Goal: Information Seeking & Learning: Learn about a topic

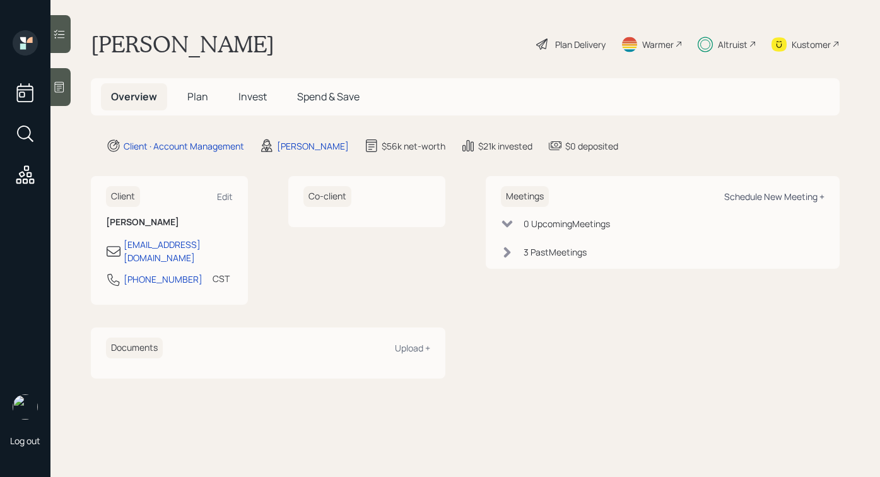
click at [759, 198] on div "Schedule New Meeting +" at bounding box center [774, 196] width 100 height 12
select select "bf4ae378-4b9f-4dbb-a285-95ea45e7179c"
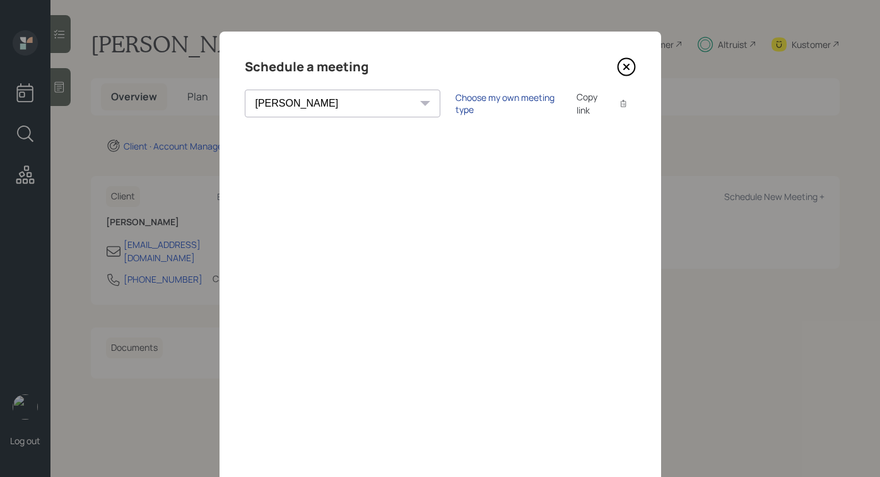
click at [455, 102] on div "Choose my own meeting type" at bounding box center [508, 103] width 106 height 24
click at [629, 67] on icon at bounding box center [626, 66] width 19 height 19
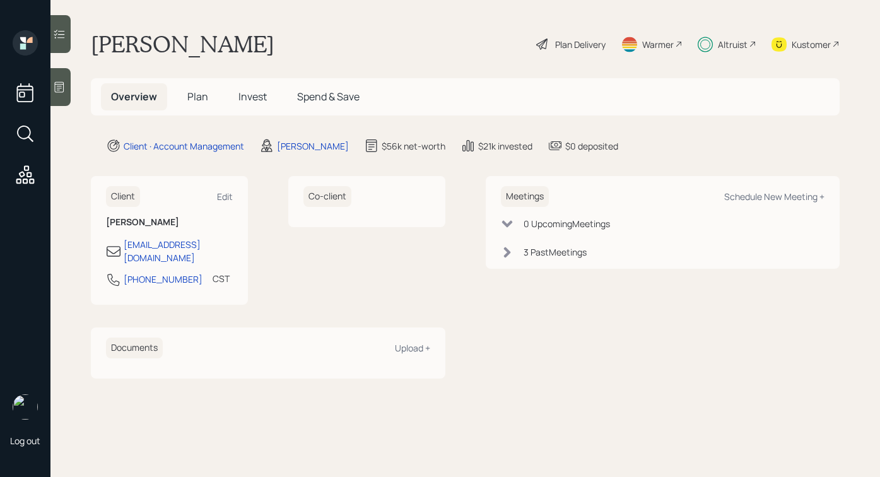
click at [746, 189] on div "Meetings Schedule New Meeting +" at bounding box center [663, 196] width 324 height 21
click at [742, 192] on div "Schedule New Meeting +" at bounding box center [774, 196] width 100 height 12
select select "bf4ae378-4b9f-4dbb-a285-95ea45e7179c"
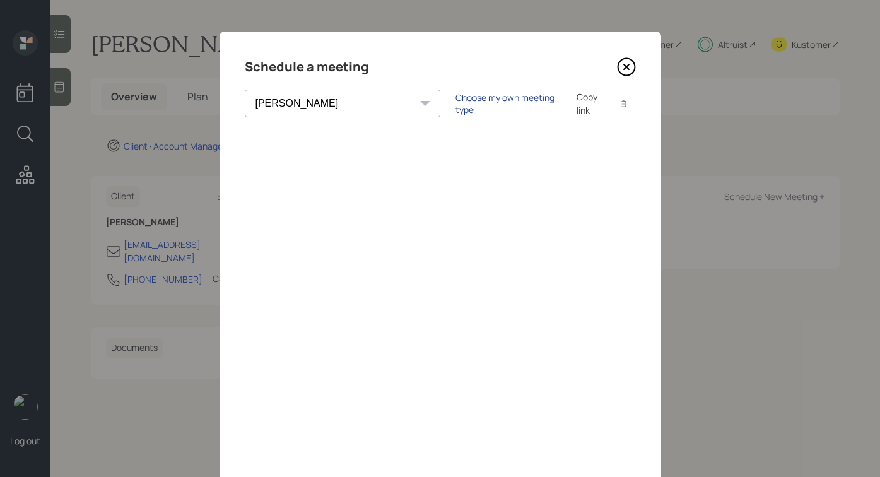
click at [455, 104] on div "Choose my own meeting type" at bounding box center [508, 103] width 106 height 24
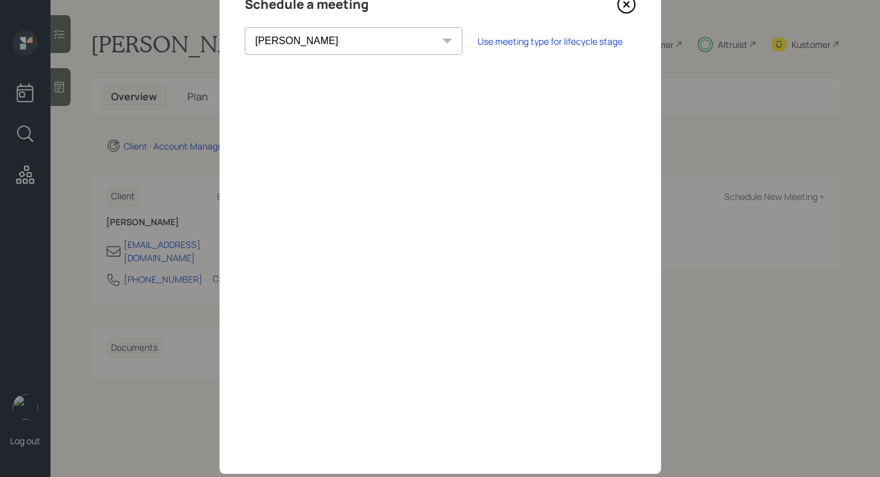
scroll to position [60, 0]
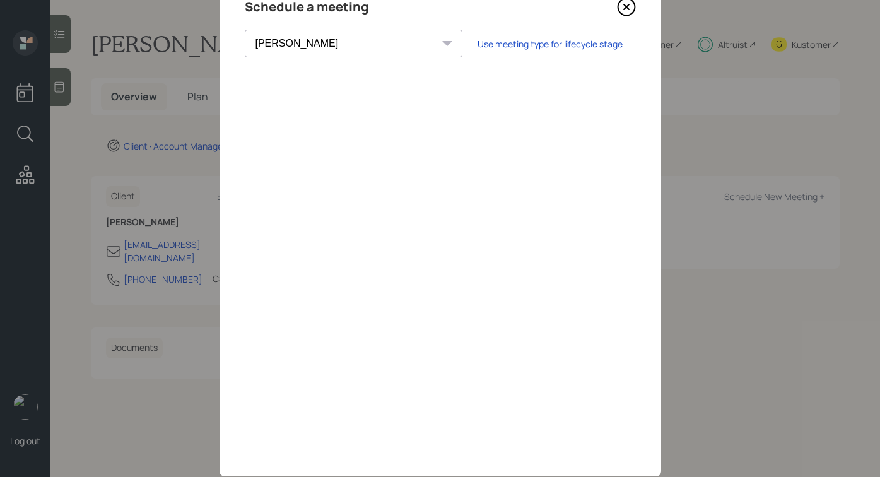
click at [626, 7] on icon at bounding box center [625, 6] width 5 height 5
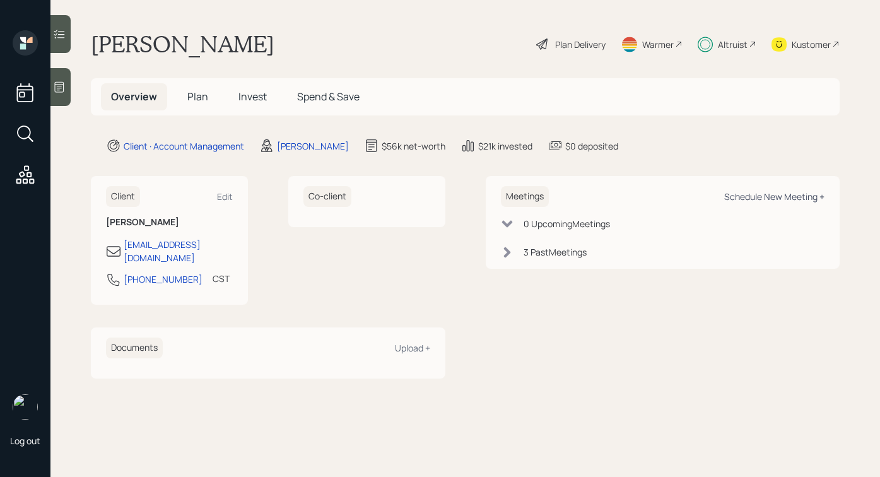
click at [737, 197] on div "Schedule New Meeting +" at bounding box center [774, 196] width 100 height 12
select select "bf4ae378-4b9f-4dbb-a285-95ea45e7179c"
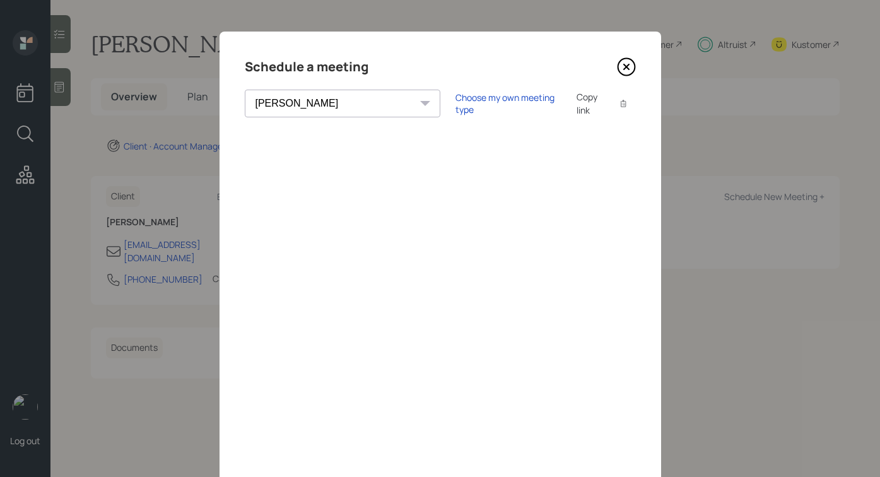
click at [456, 93] on div "Choose my own meeting type Copy link Copy text" at bounding box center [545, 103] width 180 height 26
click at [456, 95] on div "Choose my own meeting type Copy link Copy text" at bounding box center [545, 103] width 180 height 26
click at [456, 105] on div "Choose my own meeting type" at bounding box center [508, 103] width 106 height 24
click at [628, 72] on icon at bounding box center [626, 66] width 19 height 19
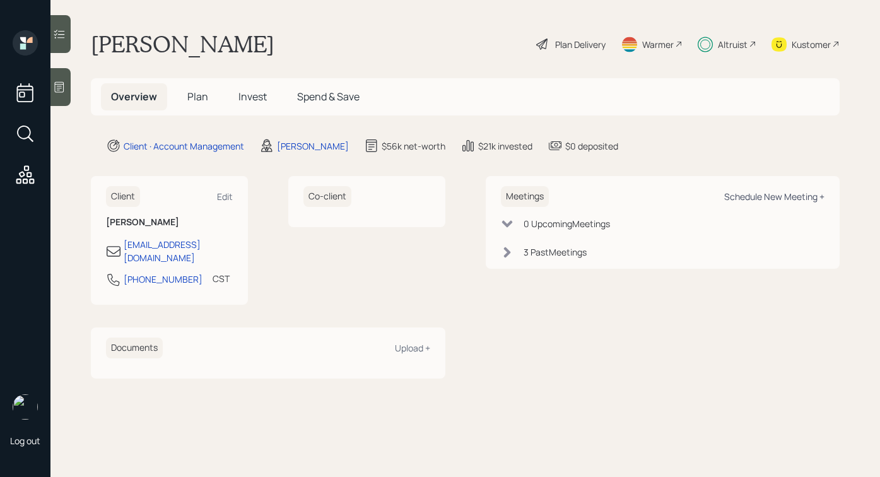
click at [772, 190] on div "Schedule New Meeting +" at bounding box center [774, 196] width 100 height 12
select select "bf4ae378-4b9f-4dbb-a285-95ea45e7179c"
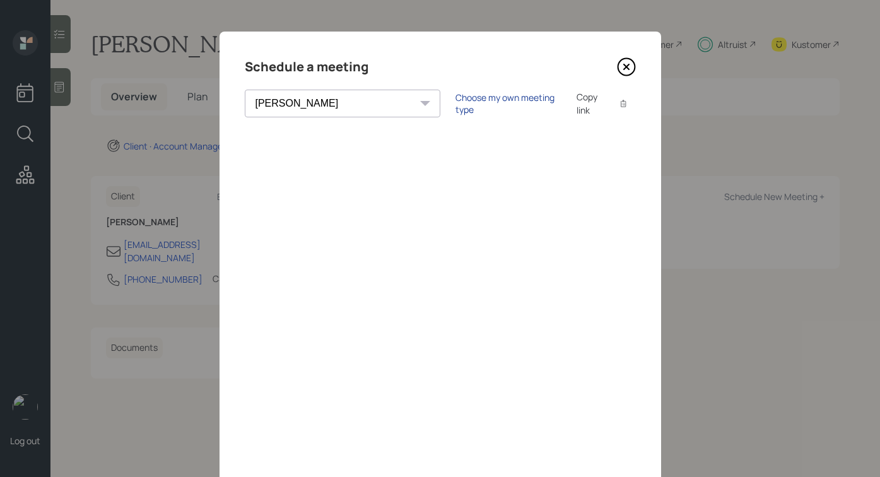
click at [455, 107] on div "Choose my own meeting type" at bounding box center [508, 103] width 106 height 24
click at [624, 62] on icon at bounding box center [626, 66] width 19 height 19
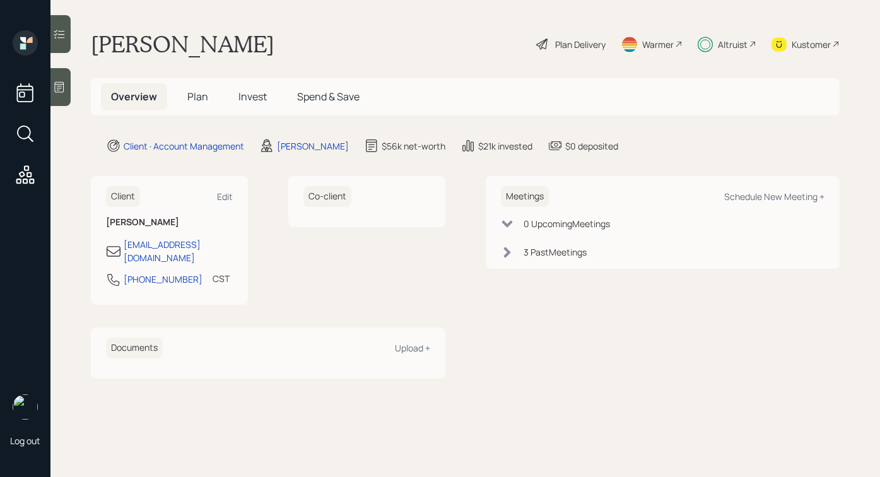
click at [187, 96] on span "Plan" at bounding box center [197, 97] width 21 height 14
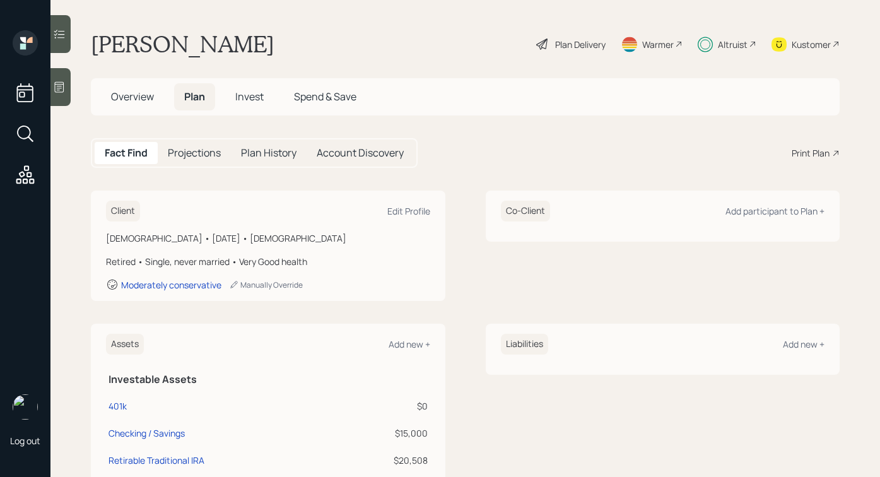
click at [251, 102] on span "Invest" at bounding box center [249, 97] width 28 height 14
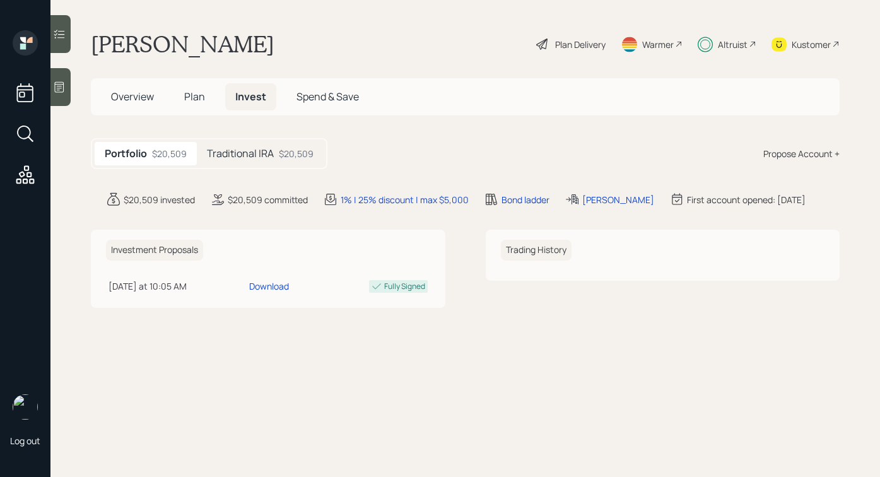
click at [196, 101] on span "Plan" at bounding box center [194, 97] width 21 height 14
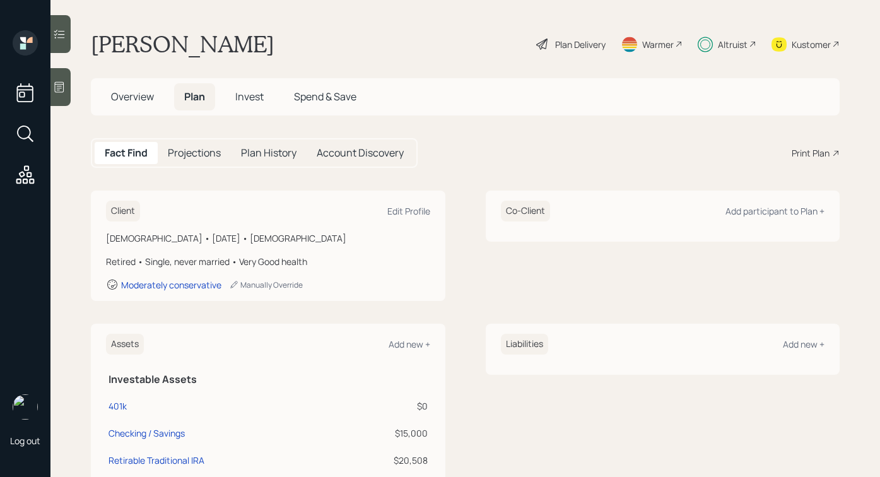
click at [243, 102] on span "Invest" at bounding box center [249, 97] width 28 height 14
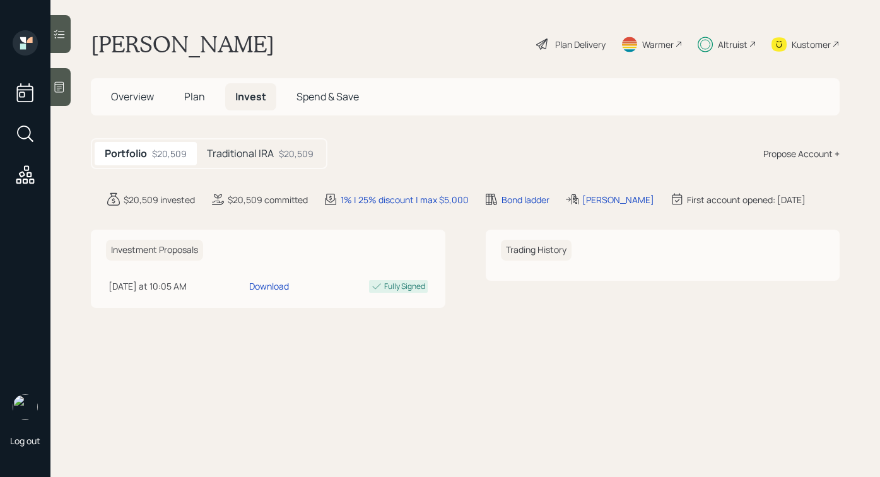
click at [315, 92] on span "Spend & Save" at bounding box center [327, 97] width 62 height 14
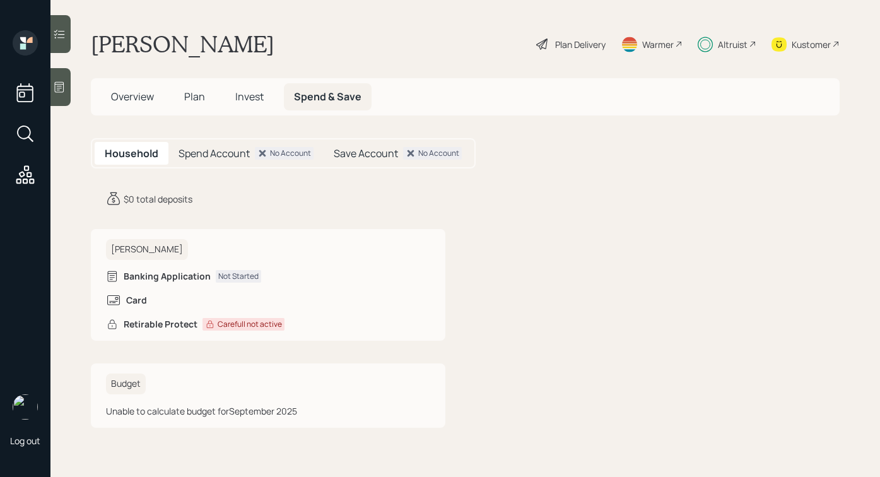
click at [237, 93] on span "Invest" at bounding box center [249, 97] width 28 height 14
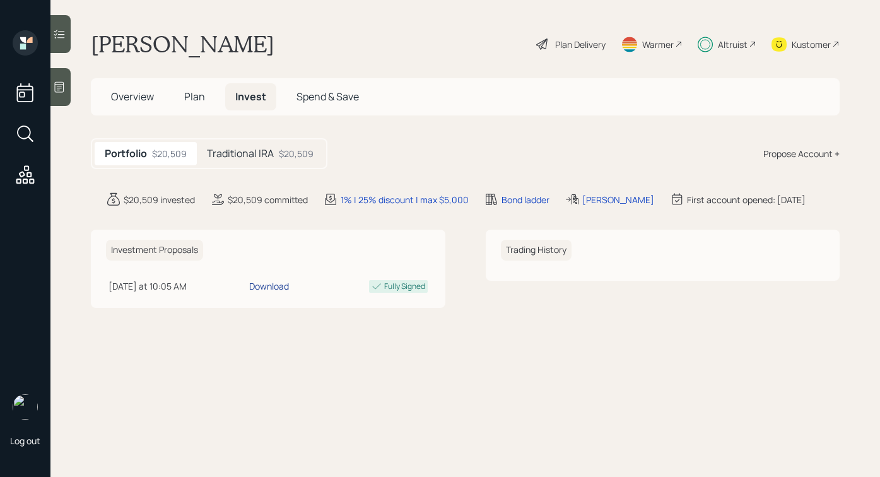
click at [289, 286] on div "Download" at bounding box center [269, 285] width 40 height 13
click at [204, 94] on h5 "Plan" at bounding box center [194, 96] width 41 height 27
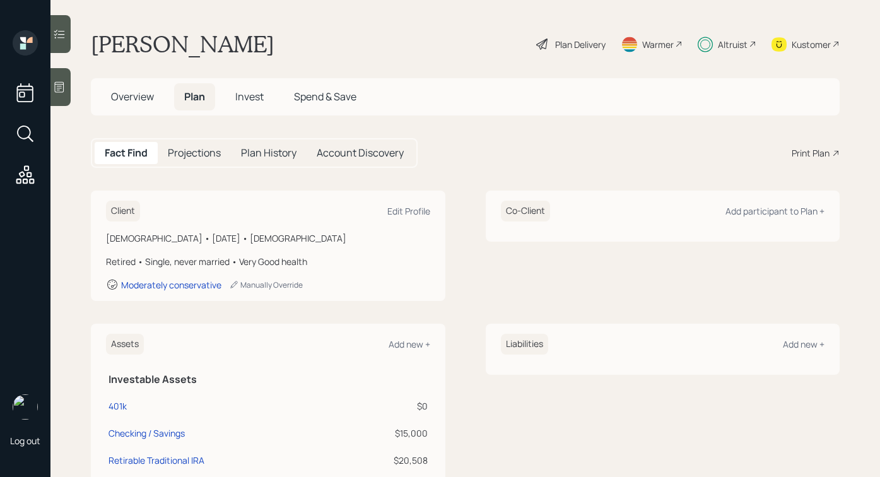
click at [146, 98] on span "Overview" at bounding box center [132, 97] width 43 height 14
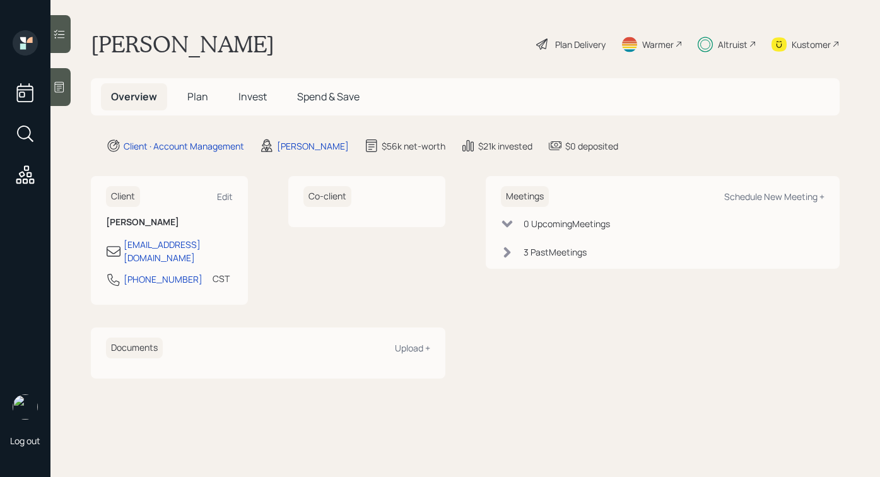
click at [721, 35] on div "Altruist" at bounding box center [727, 44] width 59 height 28
click at [721, 42] on div "Altruist" at bounding box center [733, 44] width 30 height 13
click at [202, 91] on span "Plan" at bounding box center [197, 97] width 21 height 14
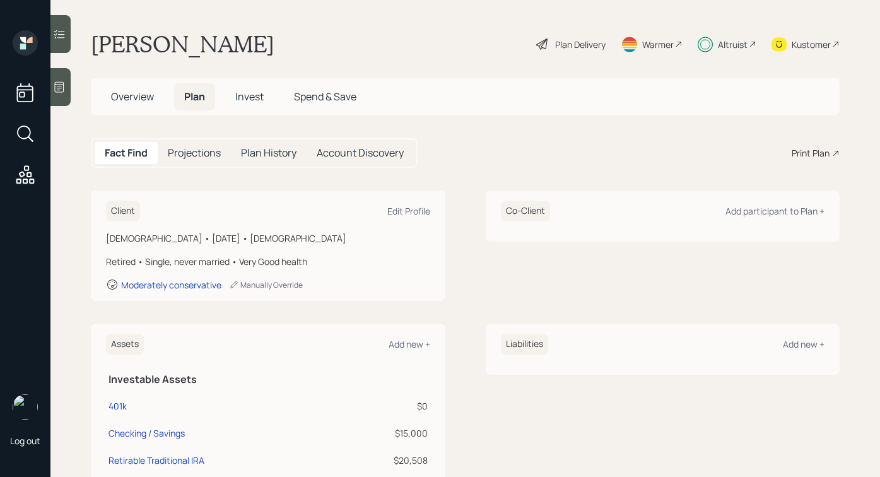
click at [555, 46] on div "Plan Delivery" at bounding box center [580, 44] width 50 height 13
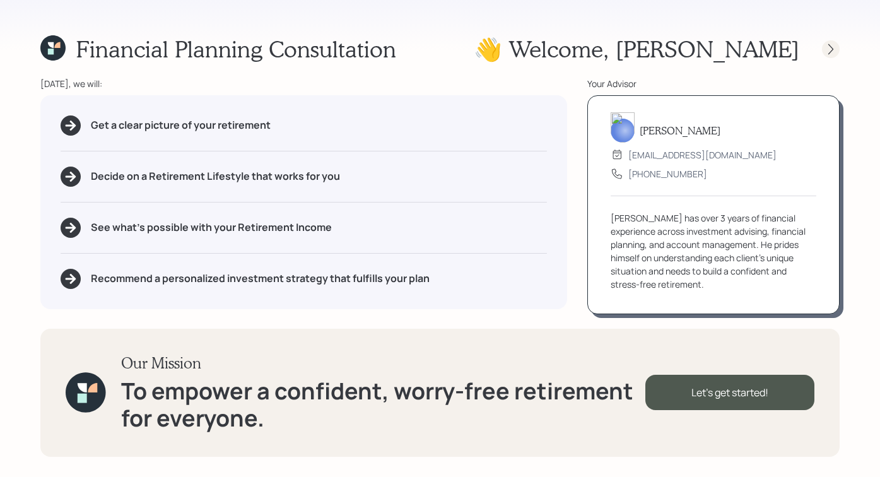
click at [826, 49] on icon at bounding box center [830, 49] width 13 height 13
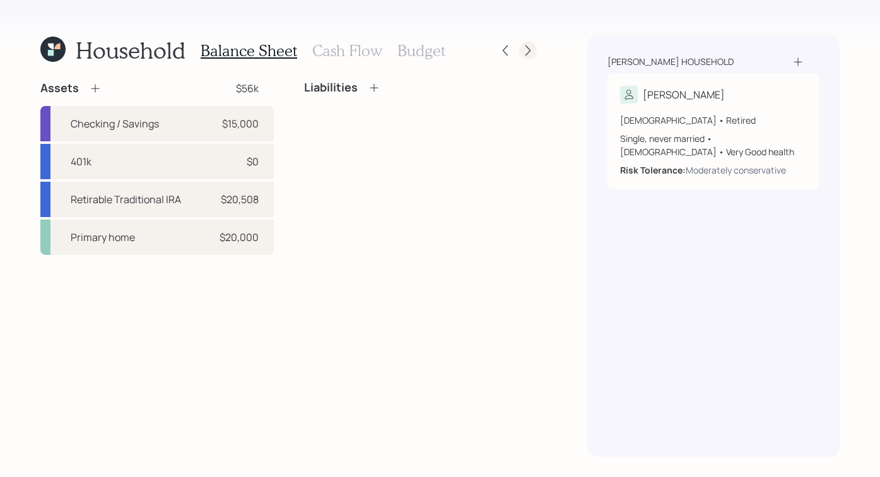
click at [529, 47] on icon at bounding box center [528, 50] width 13 height 13
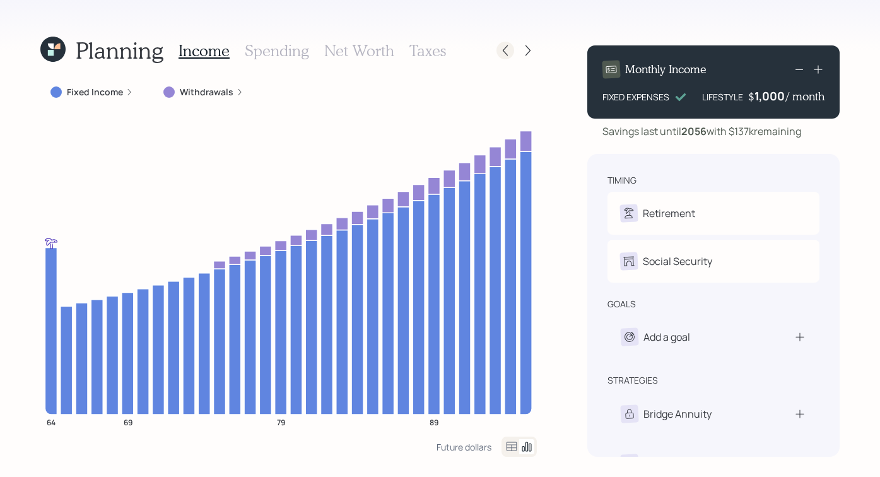
click at [508, 52] on icon at bounding box center [505, 50] width 13 height 13
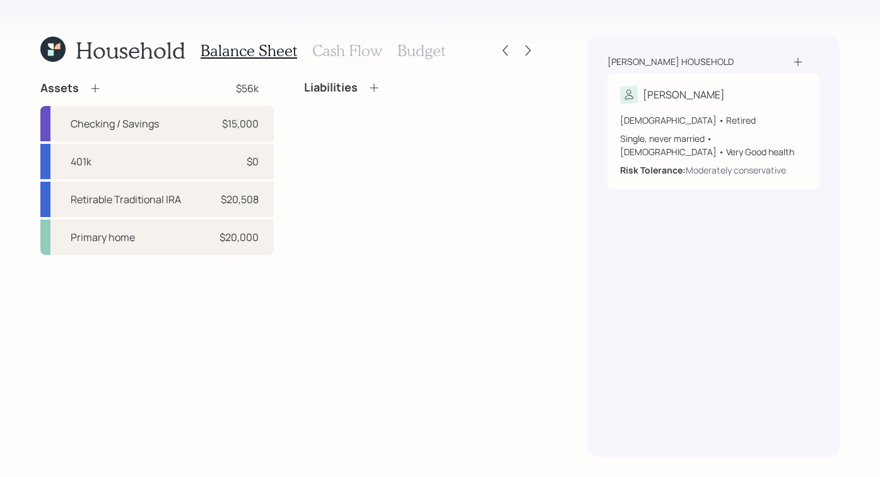
click at [508, 52] on icon at bounding box center [505, 50] width 13 height 13
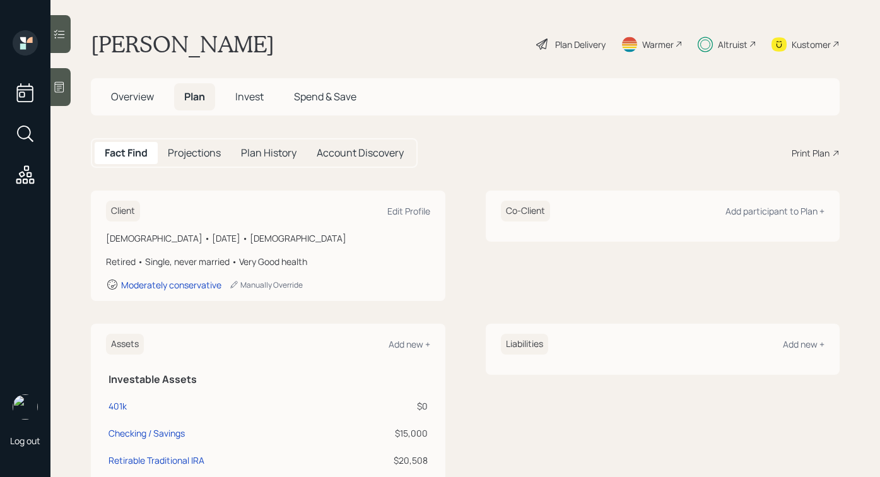
click at [578, 47] on div "Plan Delivery" at bounding box center [580, 44] width 50 height 13
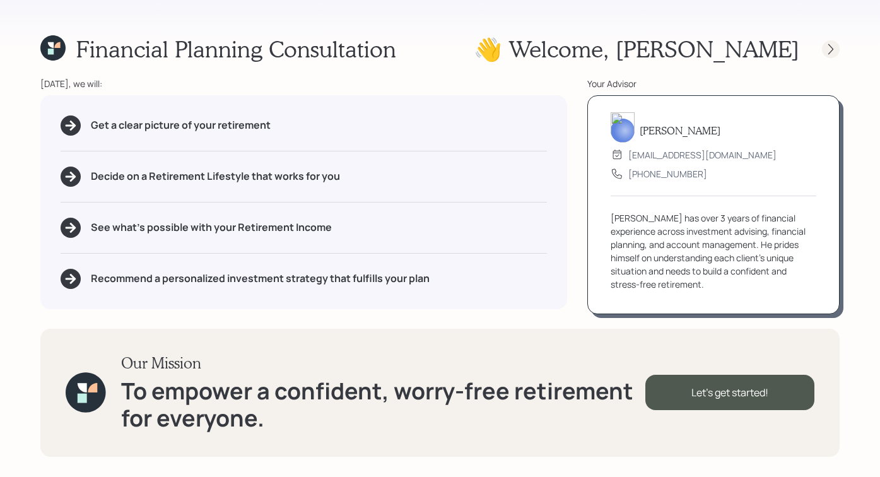
click at [830, 42] on div at bounding box center [831, 49] width 18 height 18
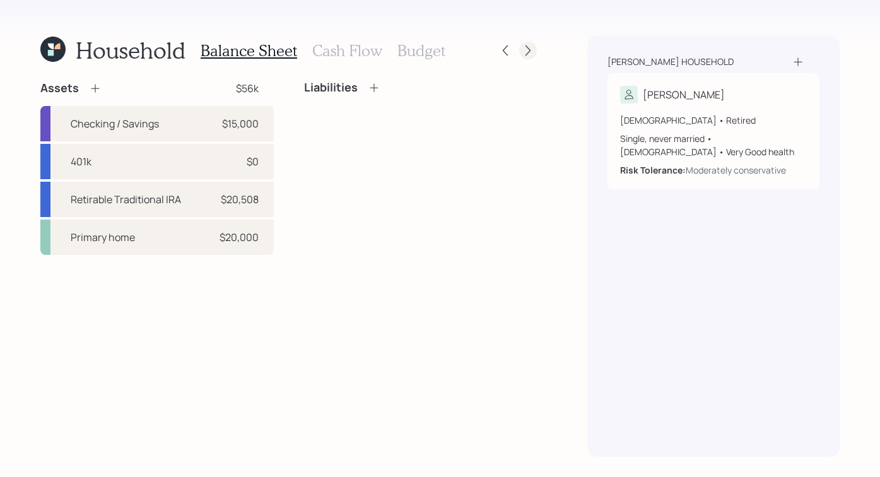
click at [532, 51] on icon at bounding box center [528, 50] width 13 height 13
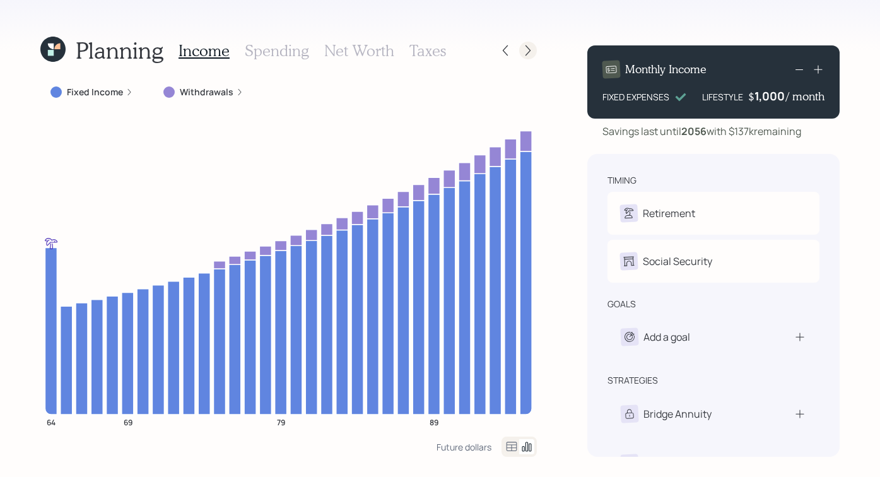
click at [528, 46] on icon at bounding box center [528, 50] width 13 height 13
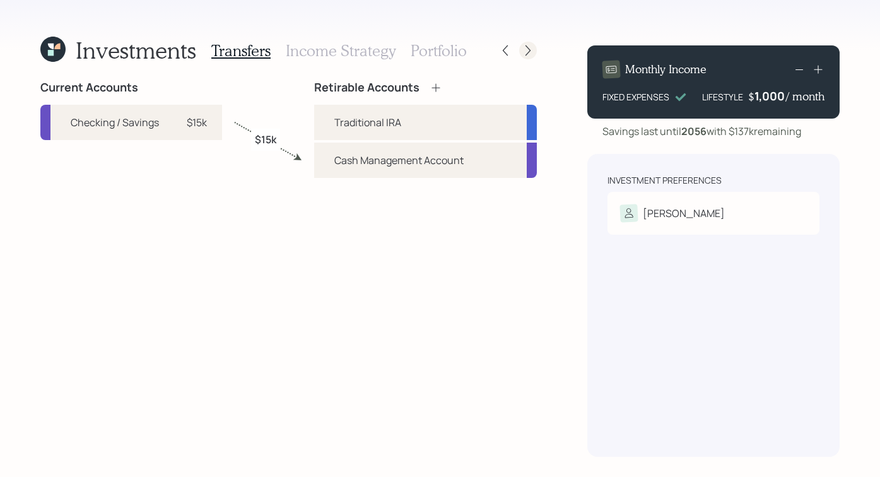
click at [529, 47] on icon at bounding box center [528, 50] width 13 height 13
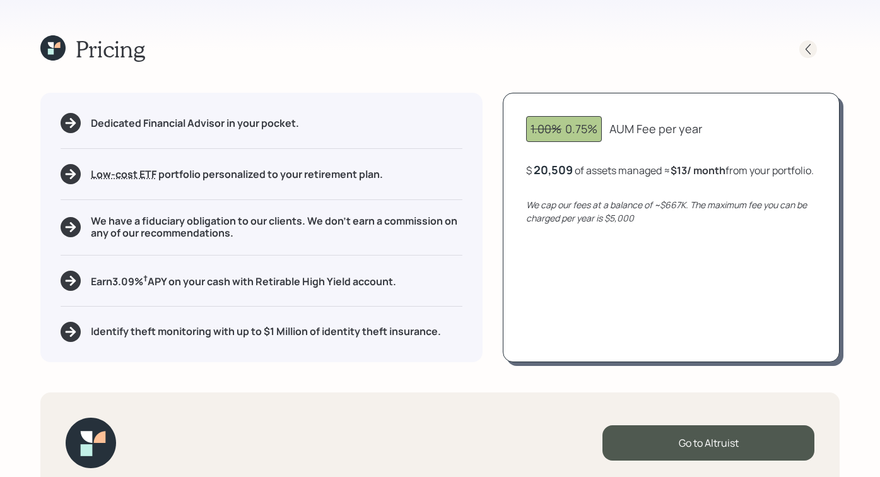
click at [808, 47] on icon at bounding box center [808, 49] width 13 height 13
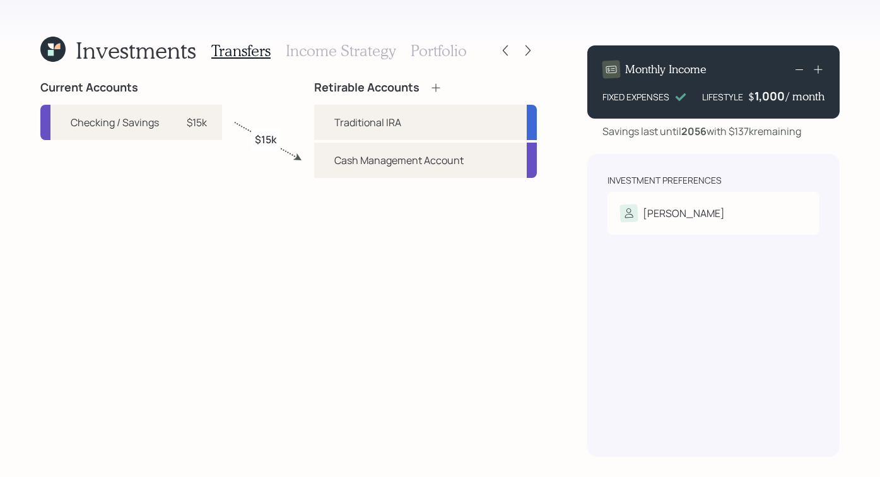
click at [501, 42] on div at bounding box center [516, 51] width 40 height 18
click at [502, 52] on icon at bounding box center [505, 50] width 13 height 13
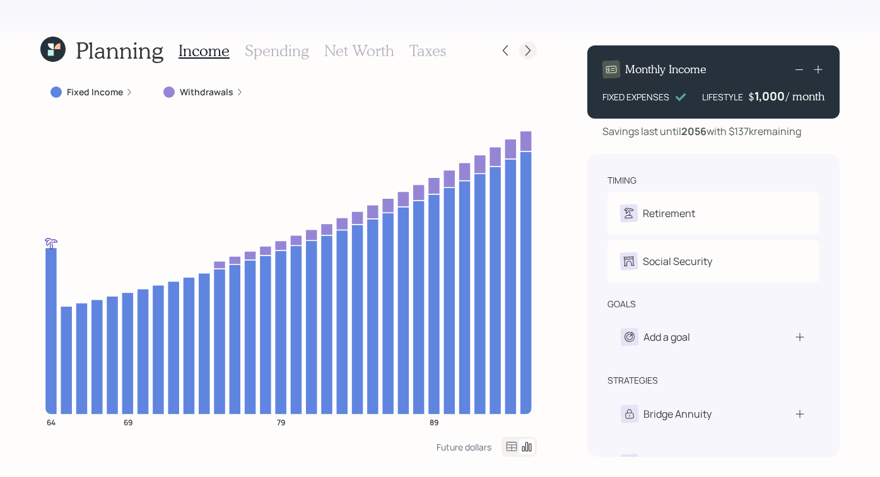
click at [530, 49] on icon at bounding box center [528, 50] width 13 height 13
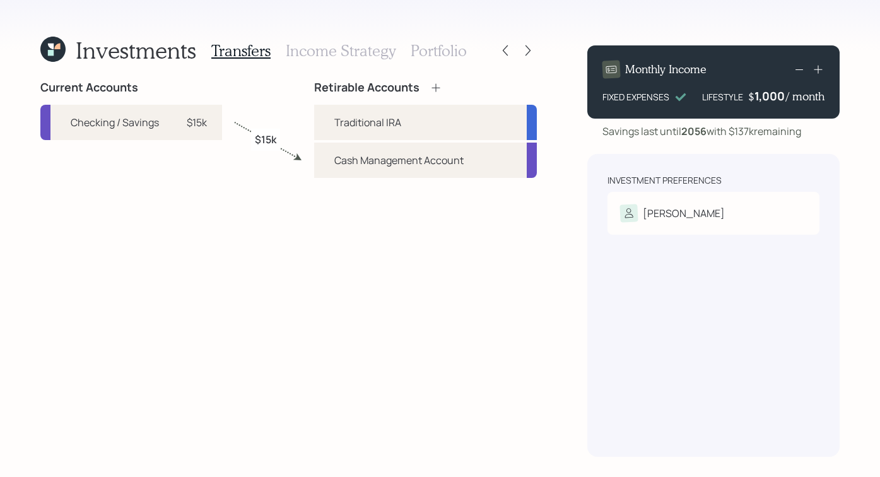
click at [324, 47] on h3 "Income Strategy" at bounding box center [341, 51] width 110 height 18
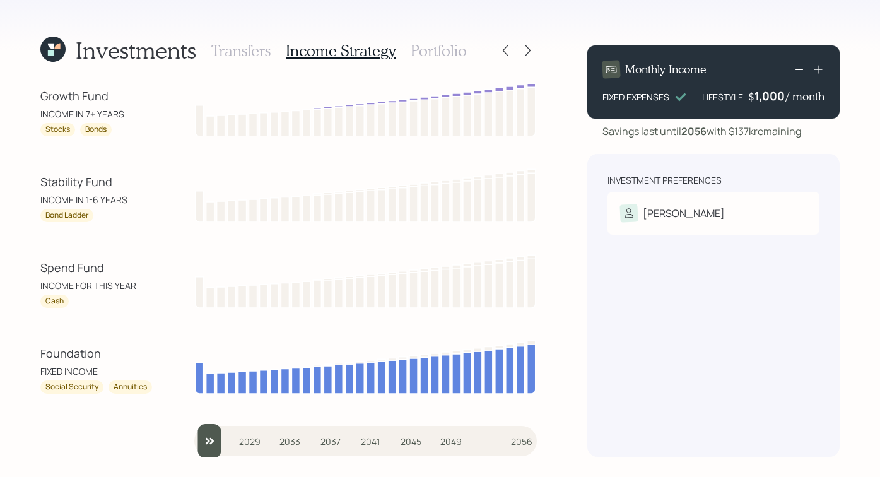
click at [430, 47] on h3 "Portfolio" at bounding box center [439, 51] width 56 height 18
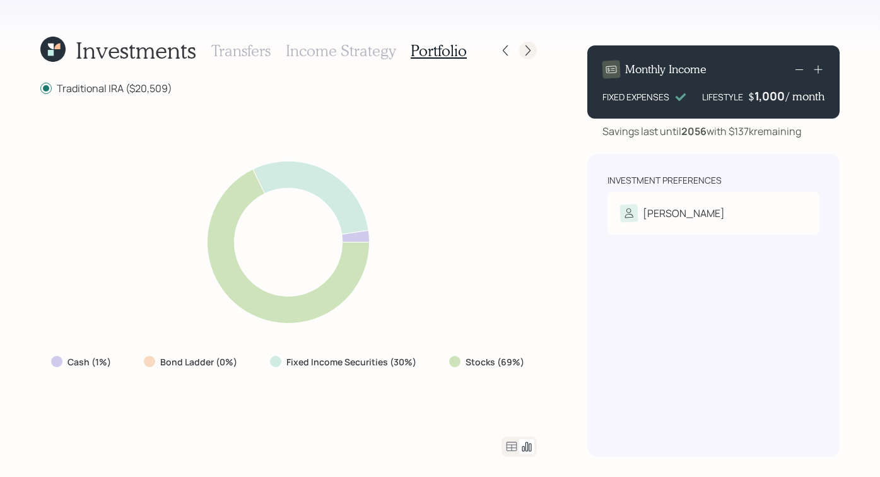
click at [529, 53] on icon at bounding box center [528, 50] width 13 height 13
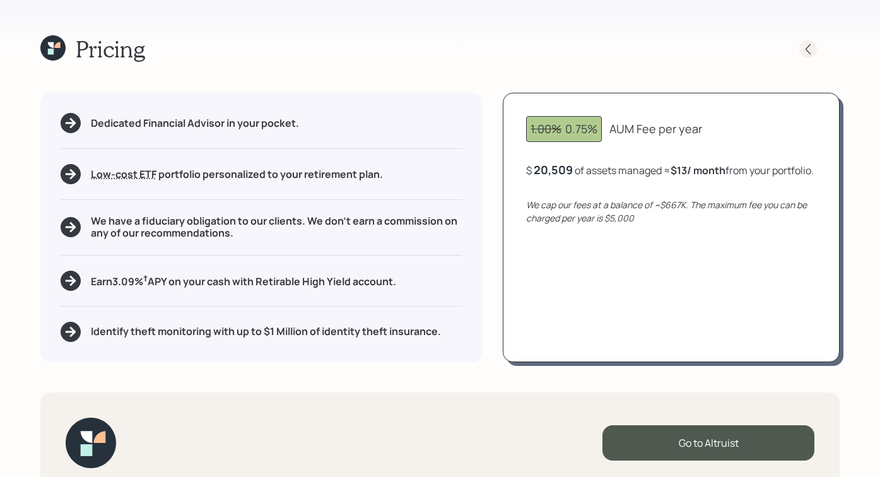
click at [800, 50] on div at bounding box center [808, 49] width 18 height 18
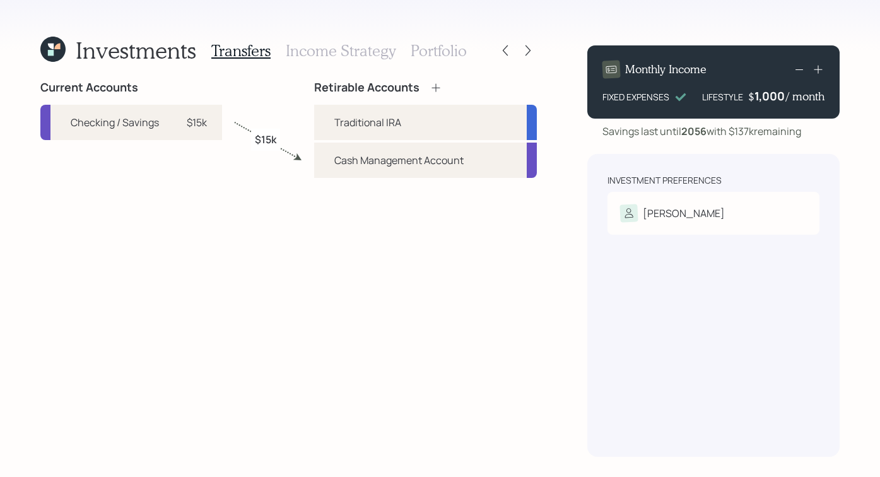
click at [512, 60] on div "Investments Transfers Income Strategy Portfolio" at bounding box center [288, 50] width 496 height 30
click at [504, 47] on icon at bounding box center [505, 50] width 13 height 13
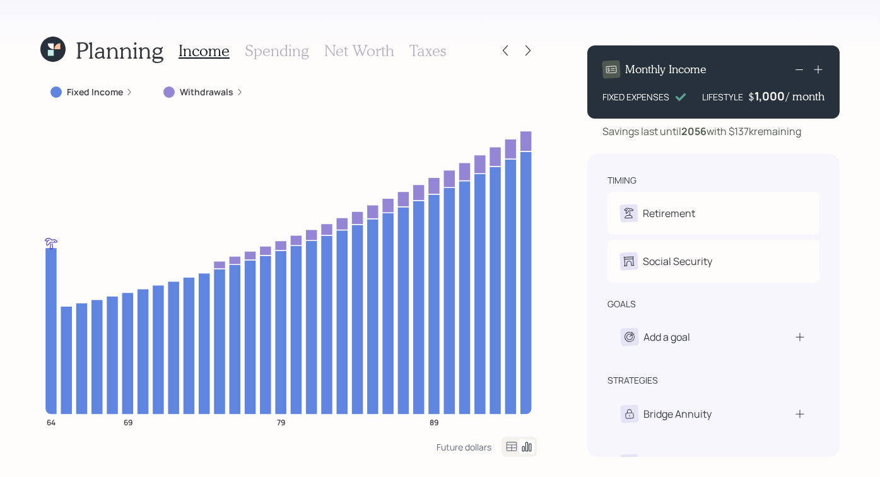
click at [504, 47] on icon at bounding box center [505, 50] width 13 height 13
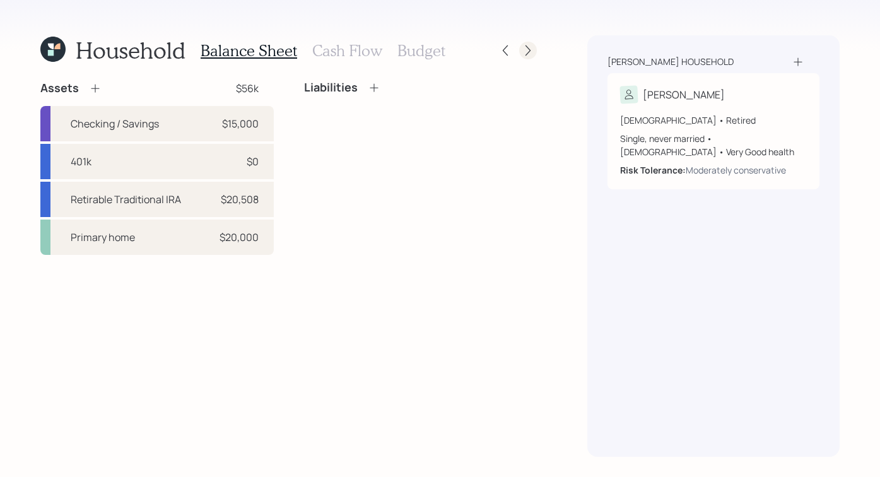
click at [530, 52] on icon at bounding box center [528, 50] width 13 height 13
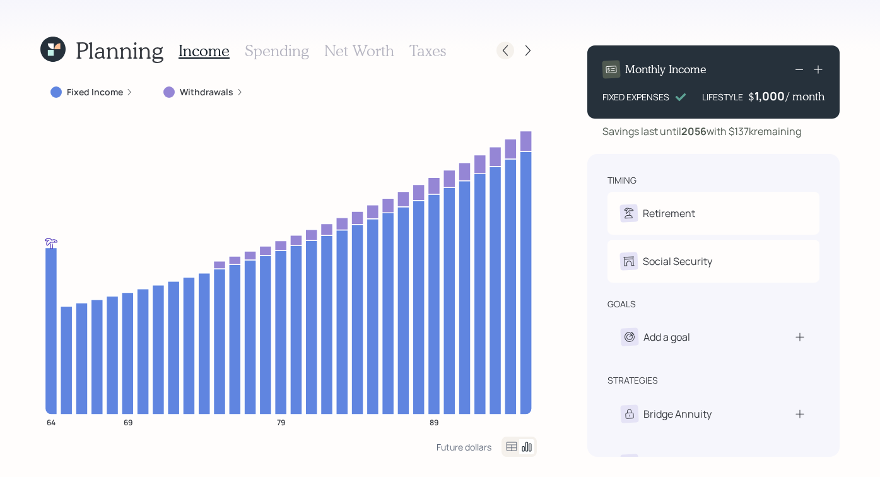
click at [501, 47] on icon at bounding box center [505, 50] width 13 height 13
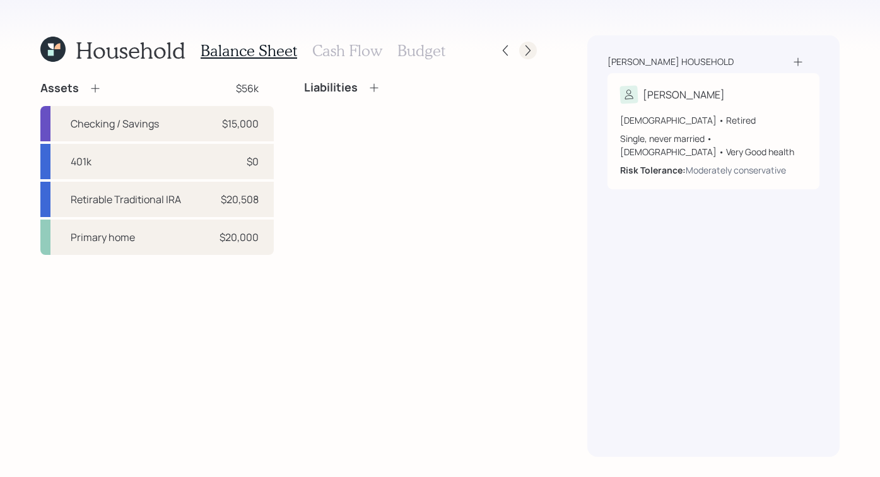
click at [523, 47] on icon at bounding box center [528, 50] width 13 height 13
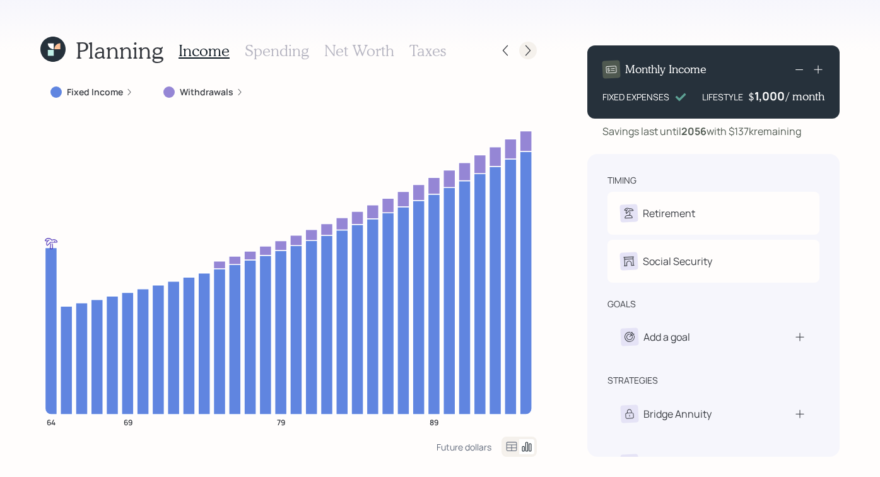
click at [530, 48] on icon at bounding box center [528, 50] width 13 height 13
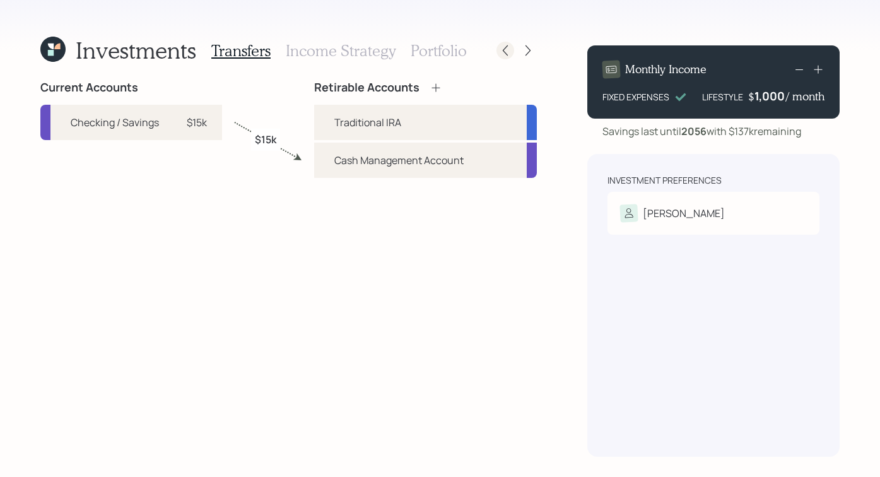
click at [506, 51] on icon at bounding box center [505, 50] width 13 height 13
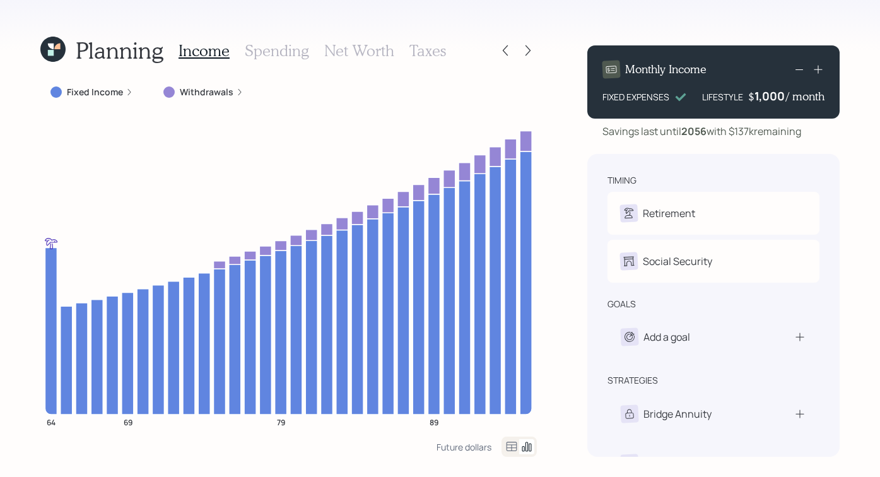
click at [506, 51] on icon at bounding box center [505, 50] width 13 height 13
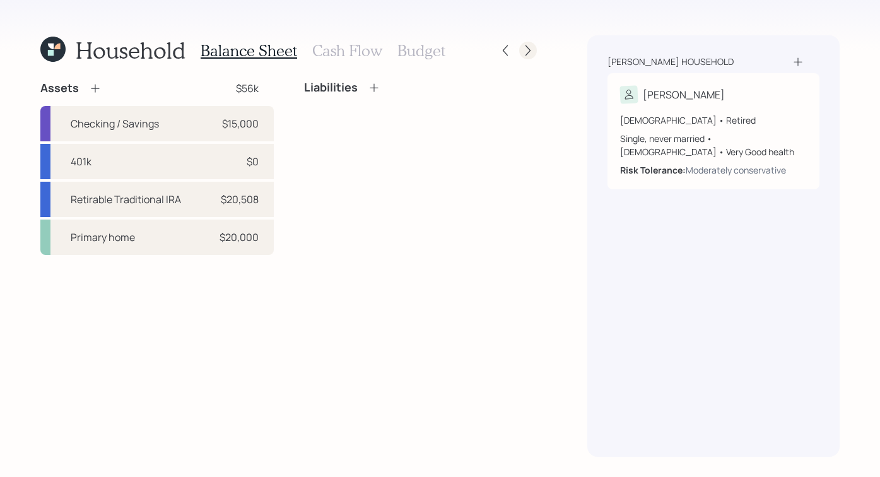
click at [531, 54] on icon at bounding box center [528, 50] width 13 height 13
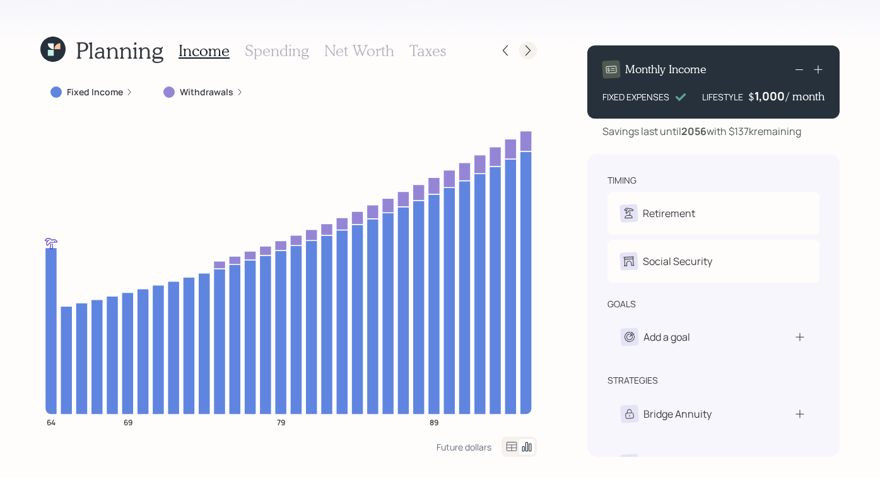
click at [530, 57] on div at bounding box center [528, 51] width 18 height 18
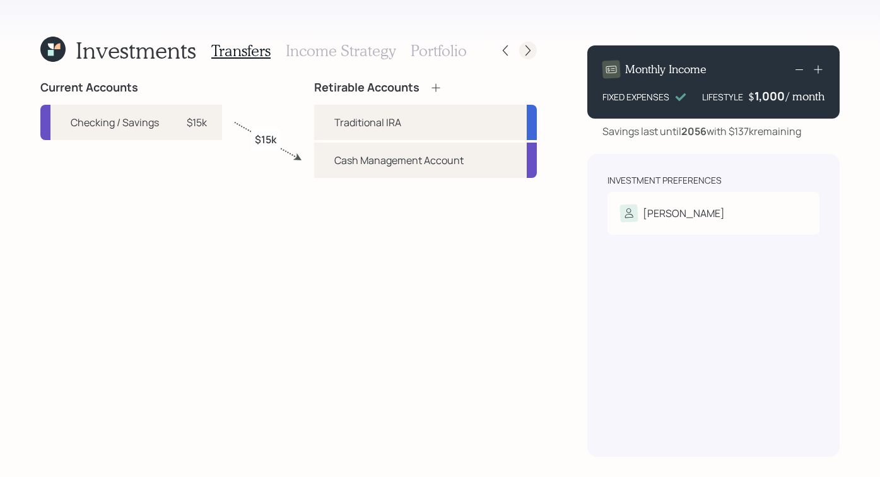
click at [530, 57] on div at bounding box center [528, 51] width 18 height 18
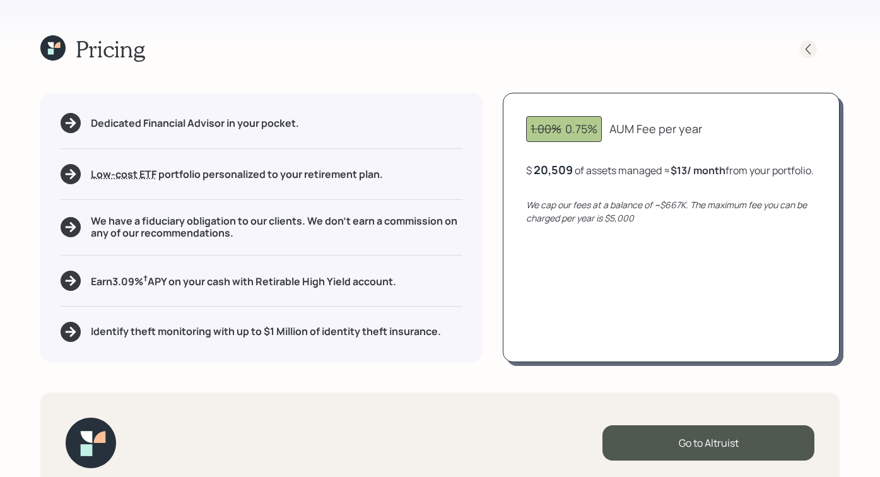
click at [805, 44] on icon at bounding box center [808, 49] width 13 height 13
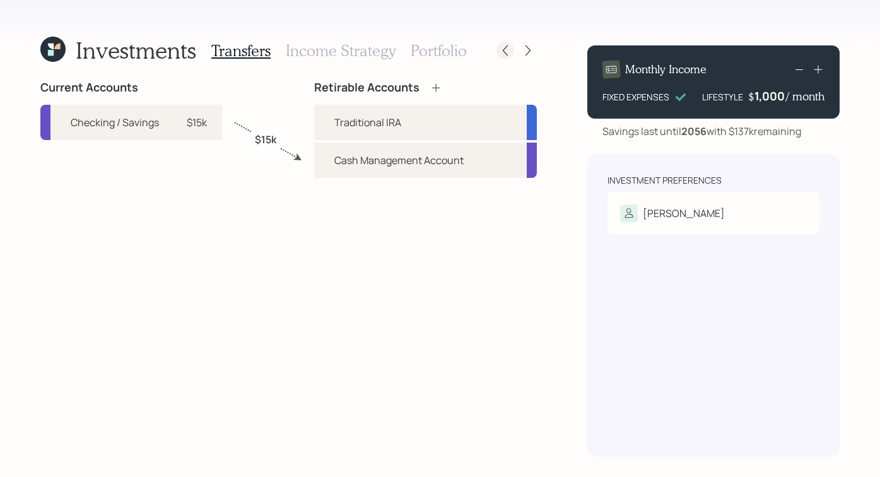
click at [501, 47] on icon at bounding box center [505, 50] width 13 height 13
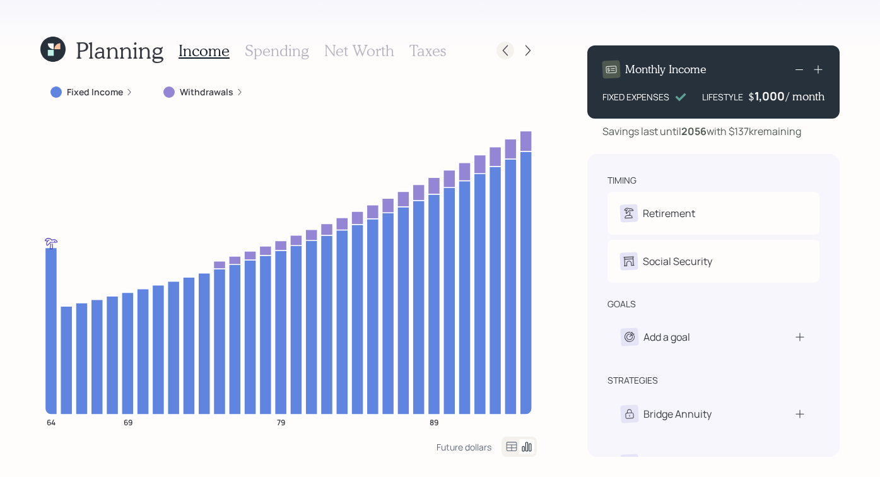
click at [503, 47] on icon at bounding box center [505, 50] width 13 height 13
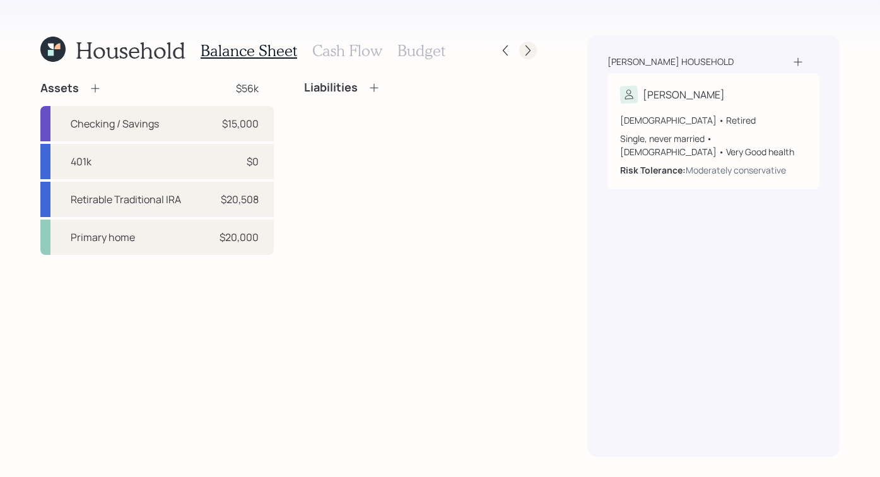
click at [535, 51] on div at bounding box center [528, 51] width 18 height 18
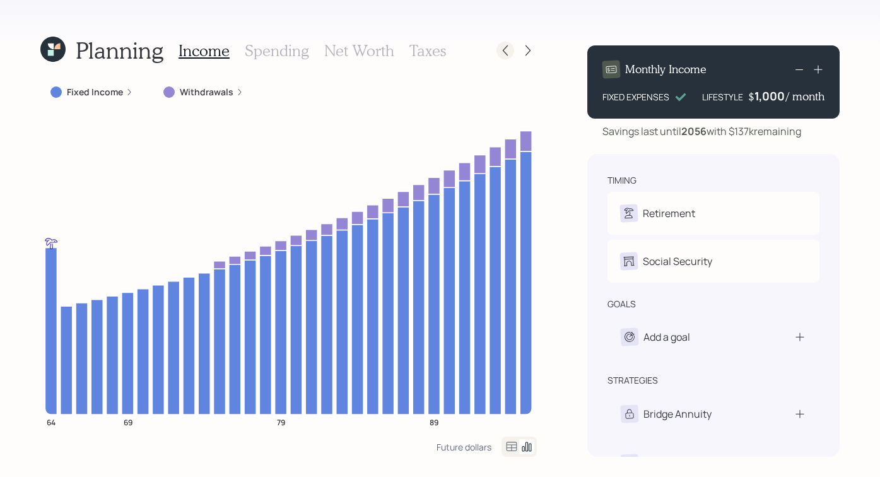
click at [510, 52] on icon at bounding box center [505, 50] width 13 height 13
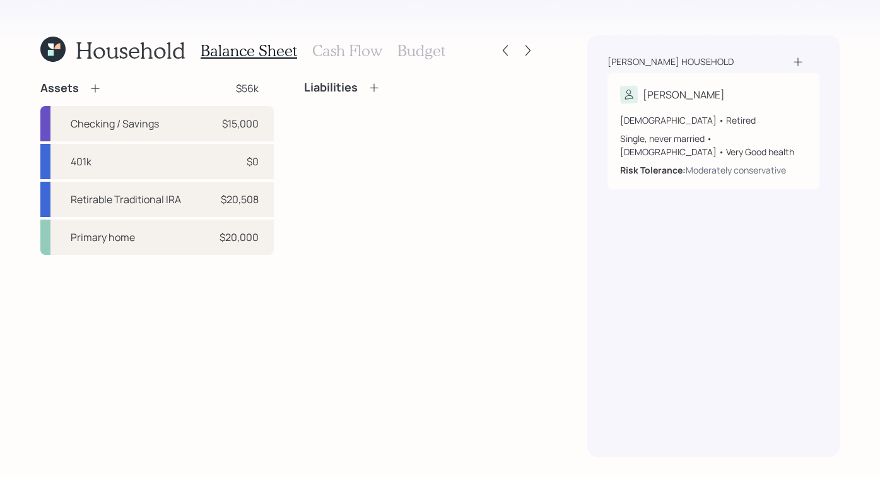
click at [50, 45] on icon at bounding box center [51, 47] width 6 height 6
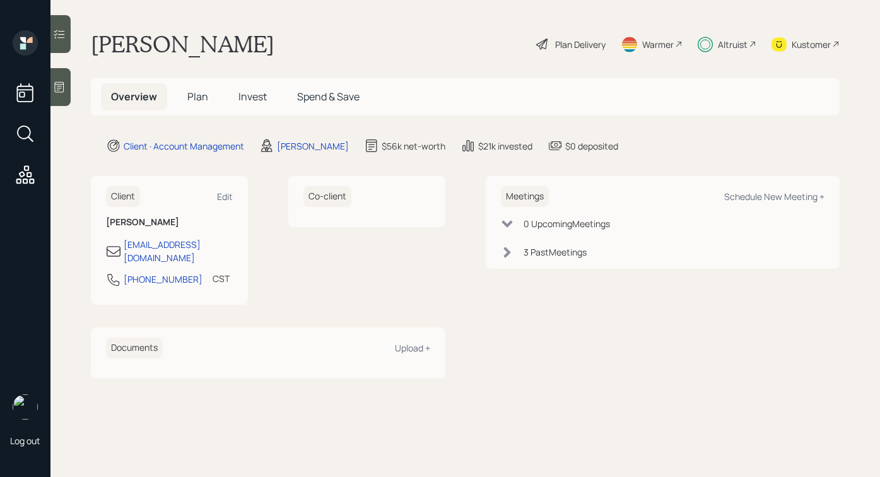
click at [190, 94] on span "Plan" at bounding box center [197, 97] width 21 height 14
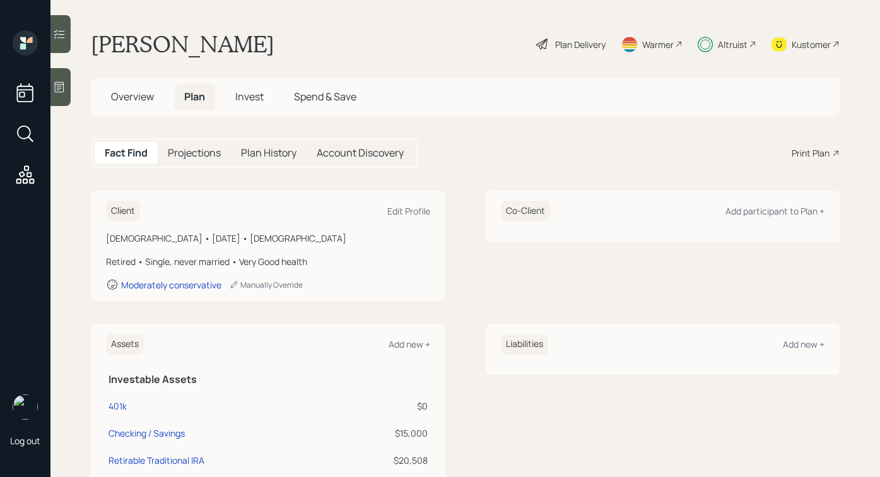
click at [579, 45] on div "Plan Delivery" at bounding box center [580, 44] width 50 height 13
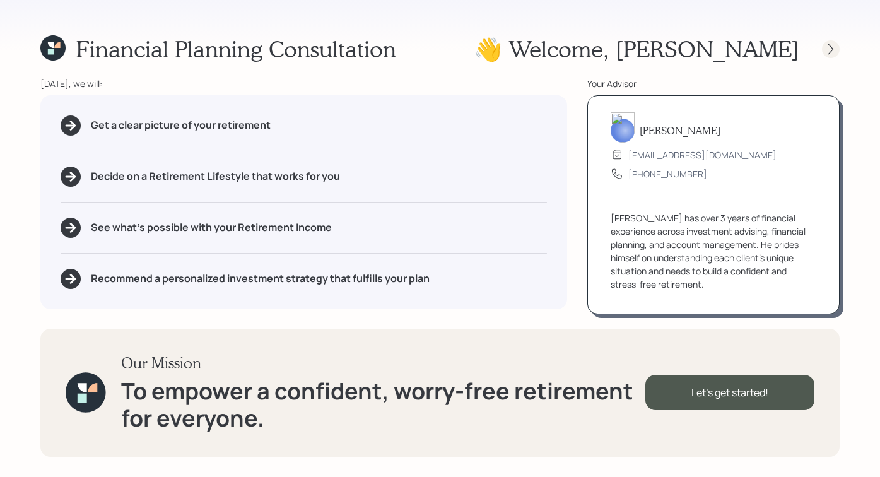
click at [836, 50] on icon at bounding box center [830, 49] width 13 height 13
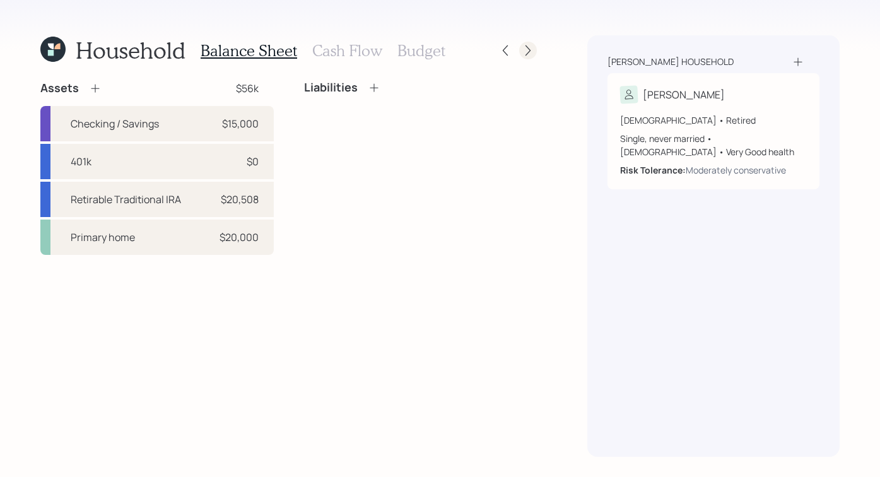
click at [523, 46] on icon at bounding box center [528, 50] width 13 height 13
